Goal: Find specific fact: Find specific fact

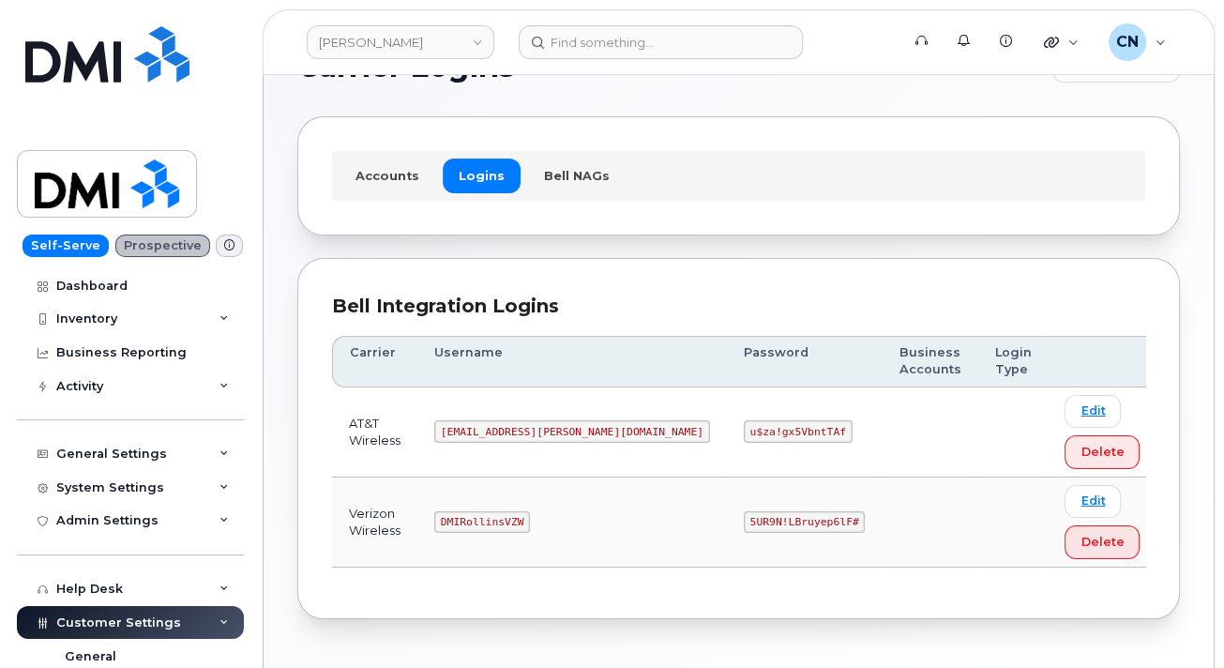
scroll to position [115, 0]
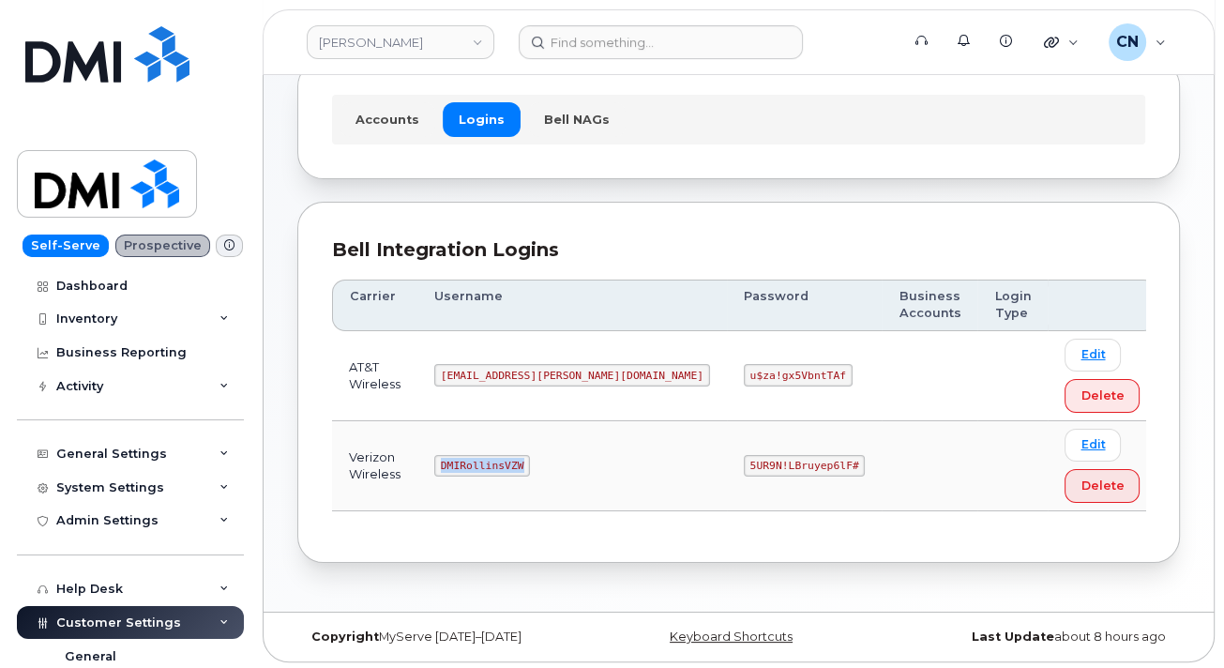
drag, startPoint x: 473, startPoint y: 463, endPoint x: 1195, endPoint y: 353, distance: 730.5
click at [591, 458] on td "DMIRollinsVZW" at bounding box center [571, 466] width 309 height 90
copy code "DMIRollinsVZW"
drag, startPoint x: 638, startPoint y: 457, endPoint x: 821, endPoint y: 459, distance: 182.9
click at [769, 460] on tr "Verizon Wireless DMIRollinsVZW 5UR9N!LBruyep6lF# Edit Delete" at bounding box center [744, 466] width 824 height 90
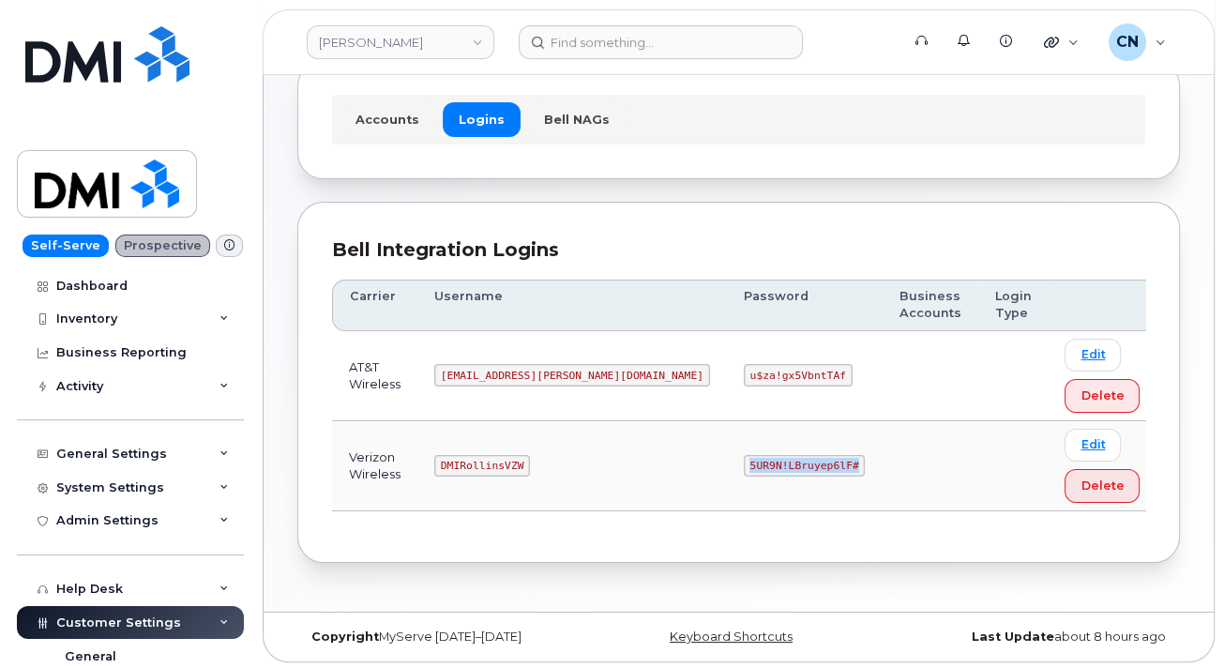
copy code "5UR9N!LBruyep6lF#"
